Goal: Task Accomplishment & Management: Use online tool/utility

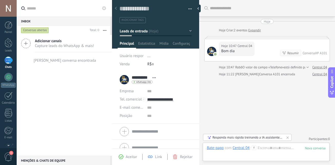
click at [154, 78] on span "Abrir detalhes Copiar nome Desvincular Contato principal" at bounding box center [154, 78] width 8 height 4
click at [176, 103] on div "Desvincular" at bounding box center [168, 101] width 37 height 9
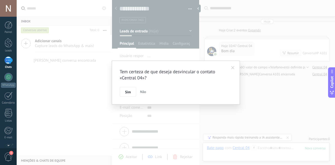
drag, startPoint x: 143, startPoint y: 92, endPoint x: 145, endPoint y: 55, distance: 37.0
click at [143, 92] on span "Não" at bounding box center [143, 91] width 6 height 5
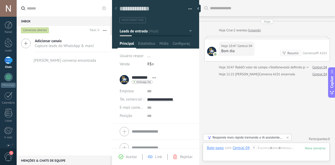
click at [118, 8] on div at bounding box center [115, 9] width 7 height 10
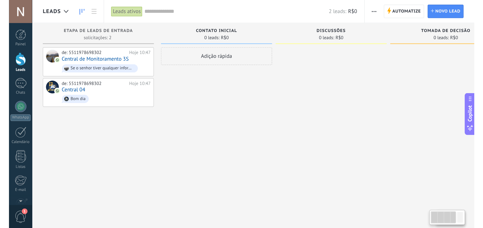
scroll to position [5, 0]
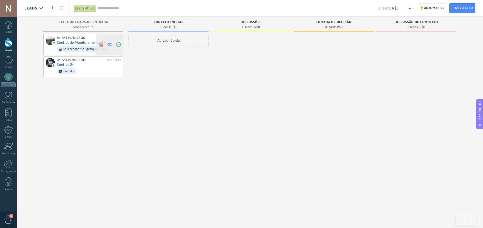
click at [120, 44] on icon at bounding box center [118, 44] width 5 height 5
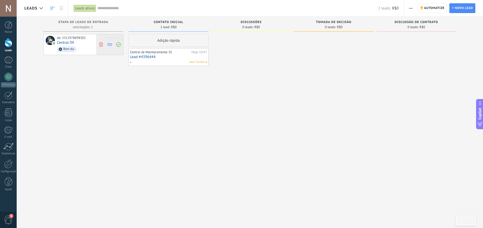
click at [103, 44] on icon at bounding box center [101, 44] width 5 height 5
click at [169, 55] on link "Lead #4396444" at bounding box center [168, 57] width 77 height 4
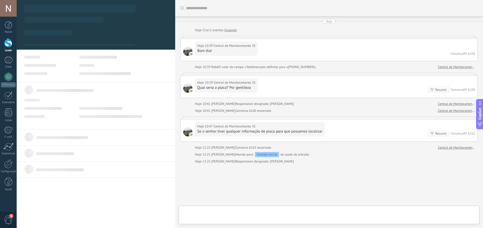
type textarea "**********"
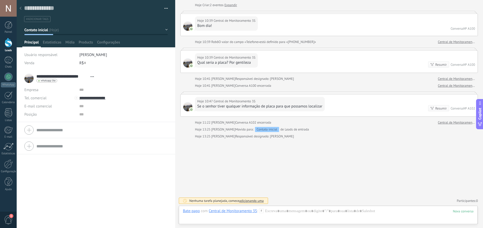
click at [23, 8] on div at bounding box center [20, 9] width 7 height 10
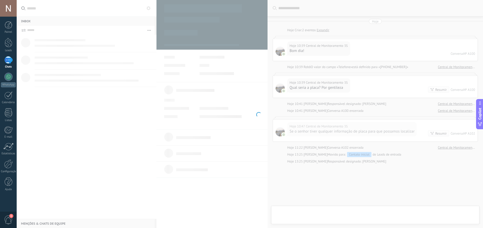
scroll to position [25, 0]
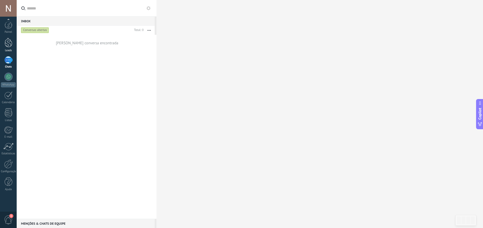
click at [5, 43] on div at bounding box center [9, 42] width 8 height 9
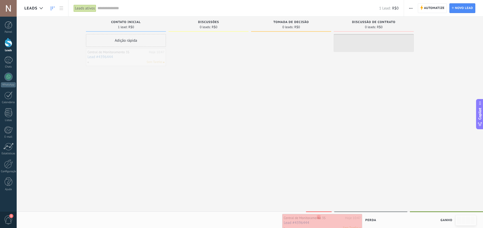
drag, startPoint x: 125, startPoint y: 52, endPoint x: 321, endPoint y: 218, distance: 257.0
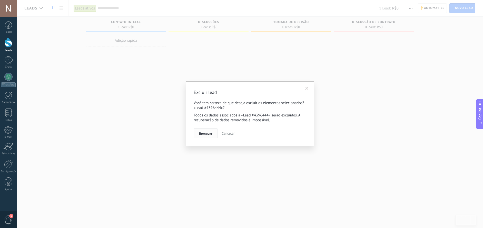
click at [210, 138] on button "Remover" at bounding box center [206, 134] width 24 height 10
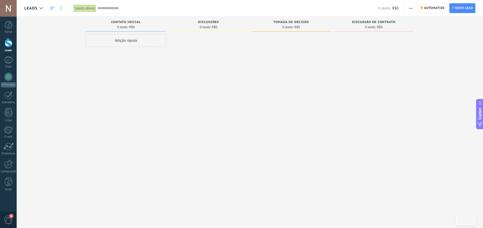
click at [335, 8] on span "button" at bounding box center [410, 8] width 3 height 10
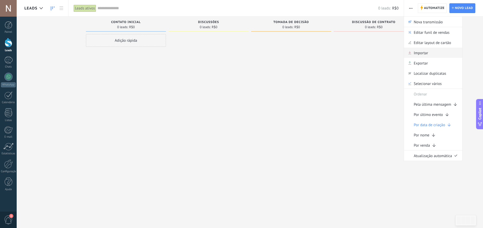
click at [335, 53] on span "Importar" at bounding box center [421, 53] width 14 height 10
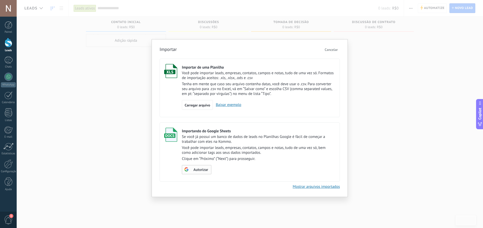
click at [207, 164] on span "Autorizar" at bounding box center [200, 170] width 15 height 4
click at [205, 164] on span "Escolher tabela" at bounding box center [200, 170] width 23 height 4
click at [202, 164] on span "Escolher tabela" at bounding box center [200, 170] width 23 height 4
click at [251, 164] on span "Sair" at bounding box center [253, 170] width 6 height 4
click at [232, 106] on link "Baixar exemplo" at bounding box center [227, 105] width 28 height 5
